Goal: Obtain resource: Download file/media

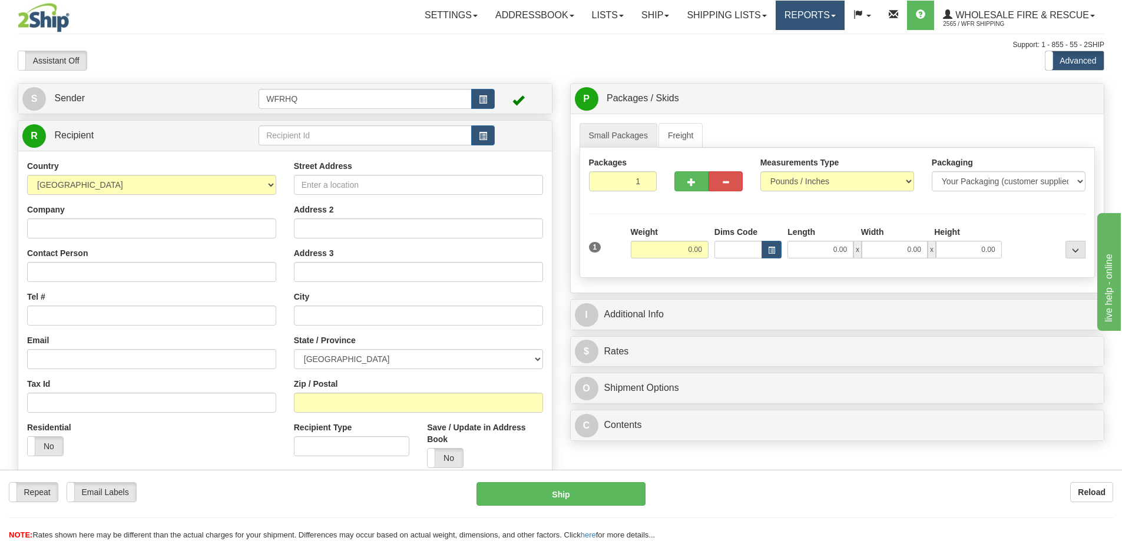
click at [819, 15] on link "Reports" at bounding box center [810, 15] width 69 height 29
click at [779, 41] on span "Standard" at bounding box center [765, 41] width 34 height 9
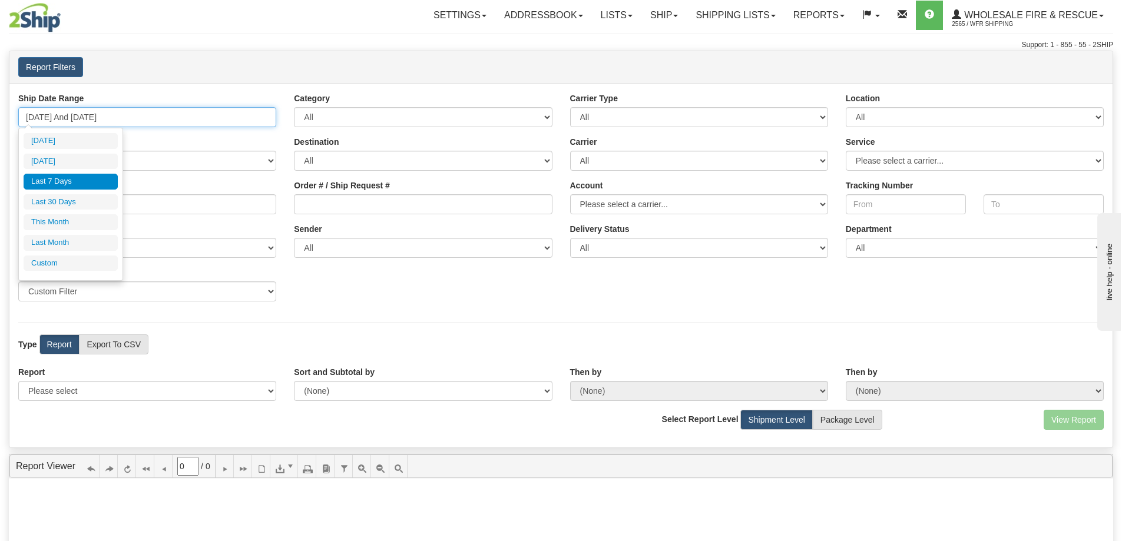
click at [152, 116] on input "[DATE] And [DATE]" at bounding box center [147, 117] width 258 height 20
click at [88, 161] on li "[DATE]" at bounding box center [71, 162] width 94 height 16
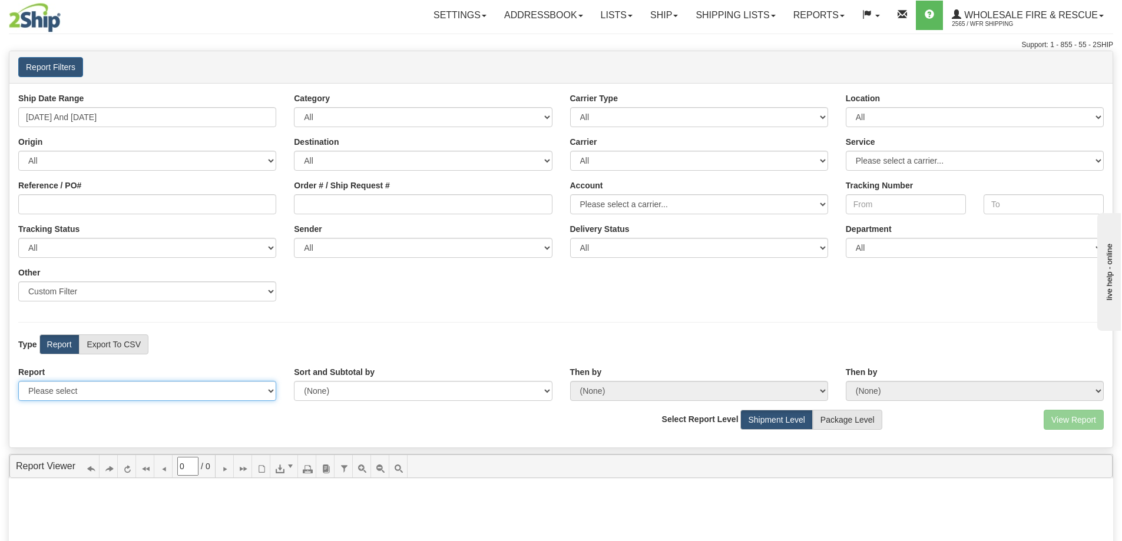
click at [101, 388] on select "Please select 1 Line Shipment Report Address Detail Basic Shipment Overview Can…" at bounding box center [147, 391] width 258 height 20
select select "Users\Full Reference Detail.trdx"
click at [18, 381] on select "Please select 1 Line Shipment Report Address Detail Basic Shipment Overview Can…" at bounding box center [147, 391] width 258 height 20
click at [1081, 424] on button "View Report" at bounding box center [1074, 420] width 60 height 20
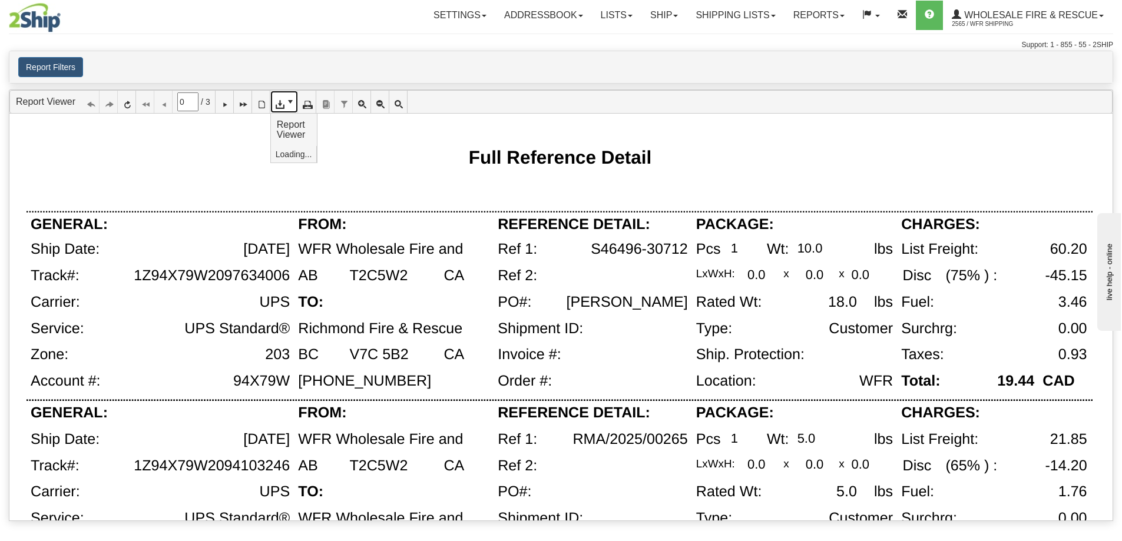
click at [295, 110] on link at bounding box center [284, 102] width 28 height 22
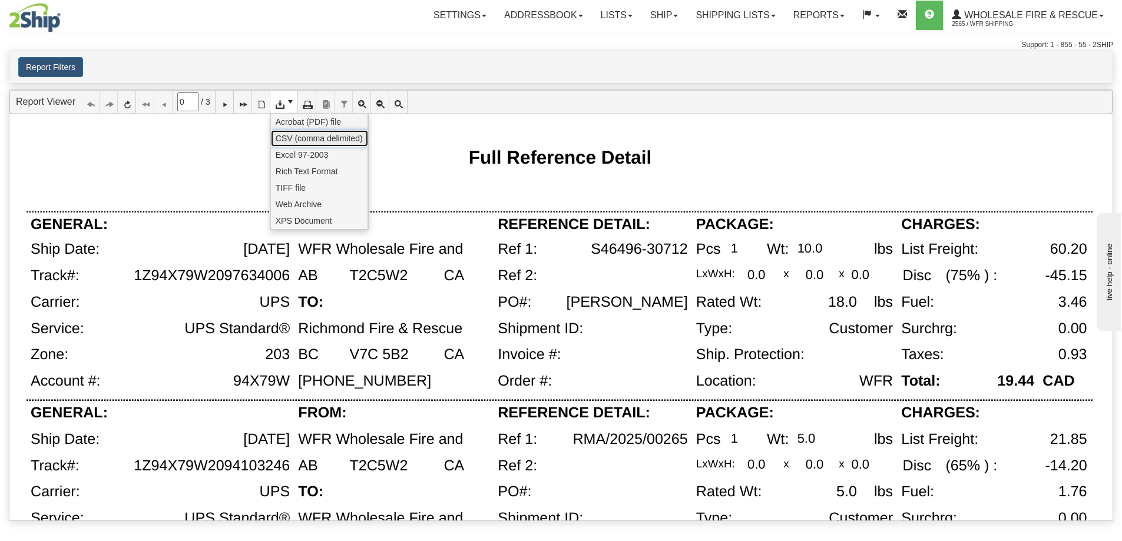
click at [286, 136] on span "CSV (comma delimited)" at bounding box center [319, 139] width 87 height 12
